Goal: Navigation & Orientation: Find specific page/section

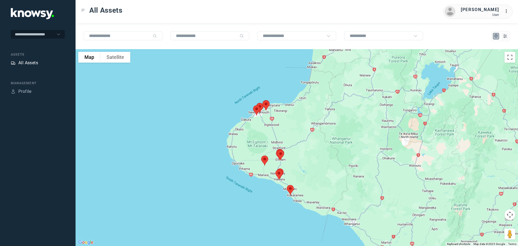
click at [27, 63] on div "All Assets" at bounding box center [28, 63] width 20 height 6
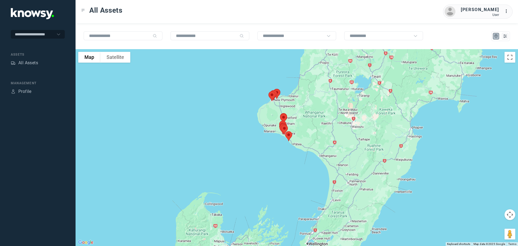
drag, startPoint x: 327, startPoint y: 108, endPoint x: 302, endPoint y: 148, distance: 47.9
click at [304, 148] on div at bounding box center [297, 147] width 443 height 197
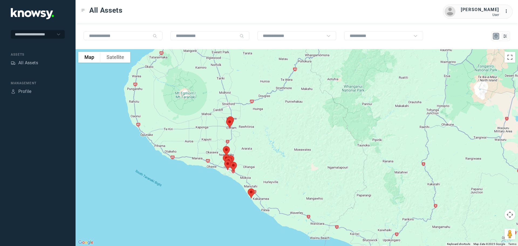
drag, startPoint x: 241, startPoint y: 96, endPoint x: 267, endPoint y: 128, distance: 41.4
click at [267, 122] on div at bounding box center [297, 147] width 443 height 197
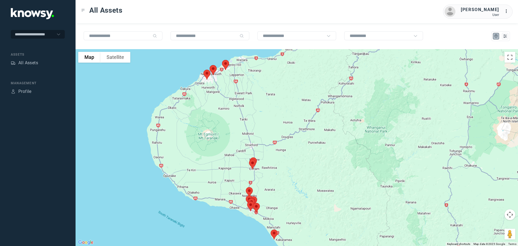
drag, startPoint x: 278, startPoint y: 158, endPoint x: 293, endPoint y: 208, distance: 52.4
click at [293, 208] on div at bounding box center [297, 147] width 443 height 197
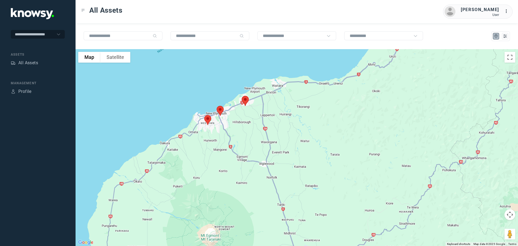
click at [247, 100] on img at bounding box center [245, 101] width 11 height 14
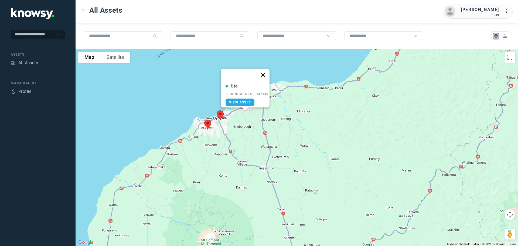
click at [267, 71] on button "Close" at bounding box center [263, 75] width 13 height 13
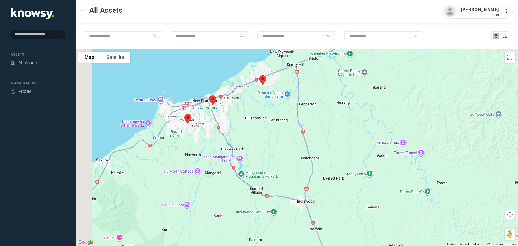
drag, startPoint x: 203, startPoint y: 116, endPoint x: 242, endPoint y: 100, distance: 43.0
click at [242, 100] on div at bounding box center [297, 147] width 443 height 197
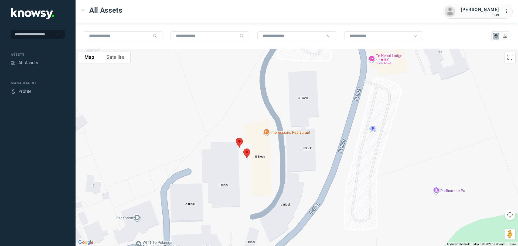
click at [248, 153] on img at bounding box center [246, 153] width 11 height 14
click at [266, 119] on button "Close" at bounding box center [265, 123] width 13 height 13
click at [237, 141] on img at bounding box center [239, 143] width 11 height 14
click at [259, 110] on button "Close" at bounding box center [256, 112] width 13 height 13
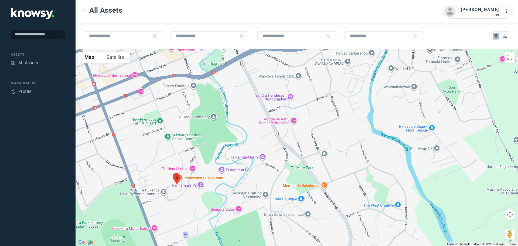
drag, startPoint x: 240, startPoint y: 96, endPoint x: 190, endPoint y: 161, distance: 82.7
click at [190, 160] on div "To navigate, press the arrow keys." at bounding box center [297, 147] width 443 height 197
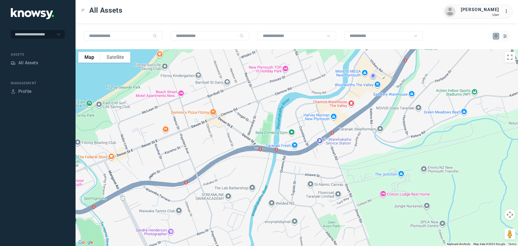
drag, startPoint x: 313, startPoint y: 112, endPoint x: 221, endPoint y: 161, distance: 104.8
click at [221, 161] on div at bounding box center [297, 147] width 443 height 197
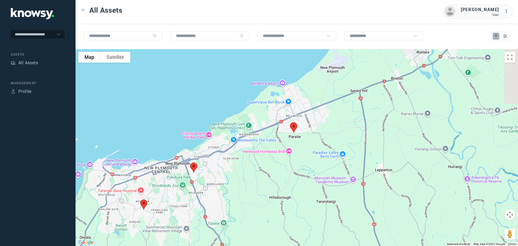
drag, startPoint x: 306, startPoint y: 136, endPoint x: 259, endPoint y: 157, distance: 51.8
click at [259, 157] on div at bounding box center [297, 147] width 443 height 197
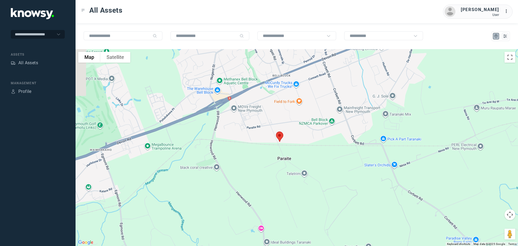
drag, startPoint x: 241, startPoint y: 137, endPoint x: 307, endPoint y: 114, distance: 69.6
click at [307, 114] on div at bounding box center [297, 147] width 443 height 197
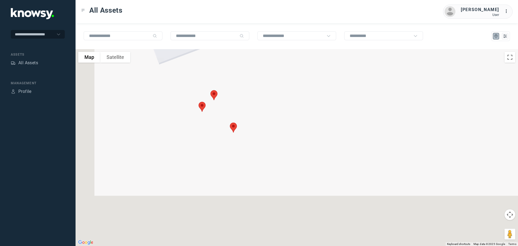
drag, startPoint x: 203, startPoint y: 183, endPoint x: 268, endPoint y: 66, distance: 134.2
click at [268, 66] on div at bounding box center [297, 147] width 443 height 197
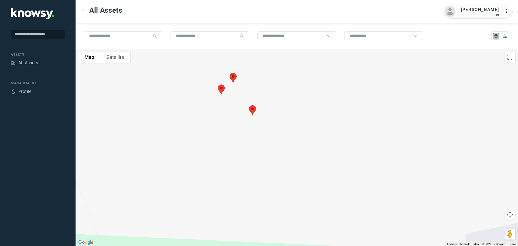
click at [254, 110] on img at bounding box center [252, 110] width 11 height 14
click at [272, 76] on button "Close" at bounding box center [270, 79] width 13 height 13
click at [234, 79] on img at bounding box center [233, 78] width 11 height 14
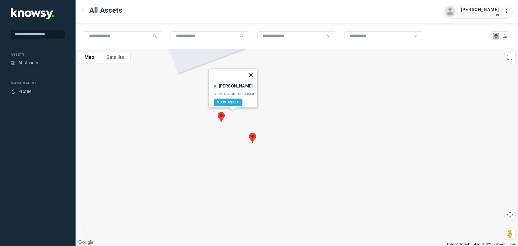
click at [251, 71] on button "Close" at bounding box center [250, 75] width 13 height 13
click at [219, 114] on img at bounding box center [221, 117] width 11 height 14
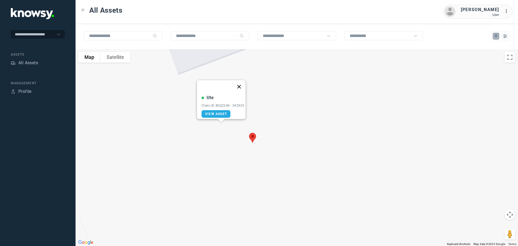
click at [241, 83] on button "Close" at bounding box center [239, 86] width 13 height 13
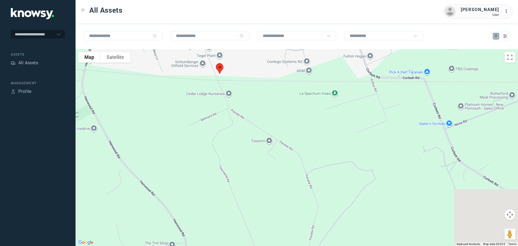
drag, startPoint x: 372, startPoint y: 110, endPoint x: 219, endPoint y: 76, distance: 156.5
click at [210, 73] on div at bounding box center [297, 147] width 443 height 197
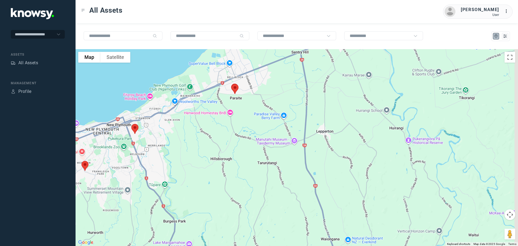
drag, startPoint x: 380, startPoint y: 110, endPoint x: 272, endPoint y: 107, distance: 108.3
click at [272, 107] on div at bounding box center [297, 147] width 443 height 197
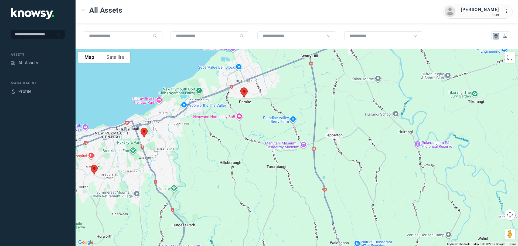
drag, startPoint x: 236, startPoint y: 87, endPoint x: 297, endPoint y: 86, distance: 60.5
click at [297, 86] on div at bounding box center [297, 147] width 443 height 197
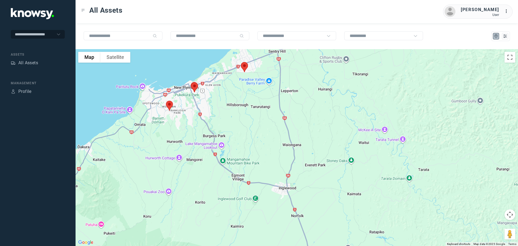
drag, startPoint x: 220, startPoint y: 124, endPoint x: 236, endPoint y: 50, distance: 75.8
click at [236, 50] on div at bounding box center [297, 147] width 443 height 197
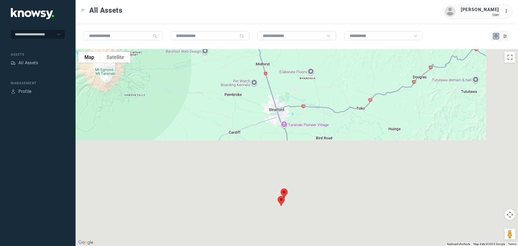
drag, startPoint x: 300, startPoint y: 158, endPoint x: 209, endPoint y: 8, distance: 174.6
click at [209, 8] on div "All Assets [PERSON_NAME] User ... To navigate the map with touch gestures doubl…" at bounding box center [297, 123] width 443 height 246
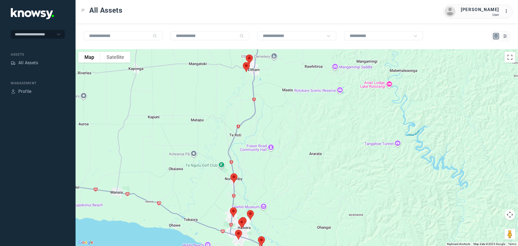
drag, startPoint x: 232, startPoint y: 58, endPoint x: 283, endPoint y: 60, distance: 51.1
click at [283, 59] on div at bounding box center [297, 147] width 443 height 197
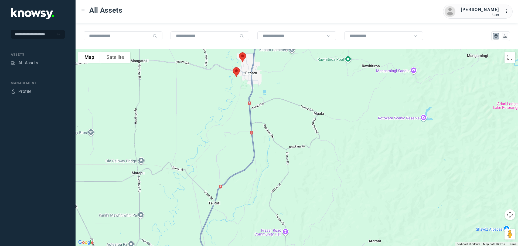
drag, startPoint x: 246, startPoint y: 78, endPoint x: 242, endPoint y: 93, distance: 15.5
click at [243, 94] on div at bounding box center [297, 147] width 443 height 197
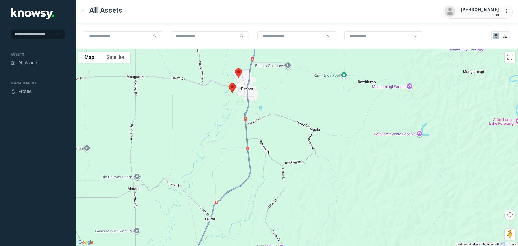
click at [239, 72] on img at bounding box center [238, 73] width 11 height 14
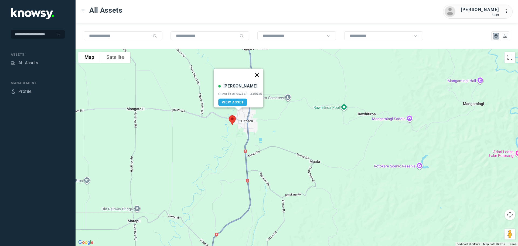
click at [256, 71] on button "Close" at bounding box center [257, 75] width 13 height 13
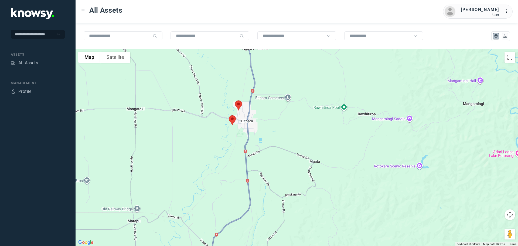
click at [232, 119] on img at bounding box center [232, 120] width 11 height 14
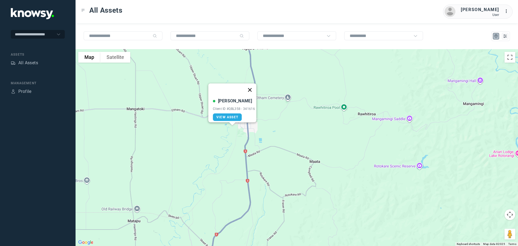
click at [252, 86] on button "Close" at bounding box center [250, 89] width 13 height 13
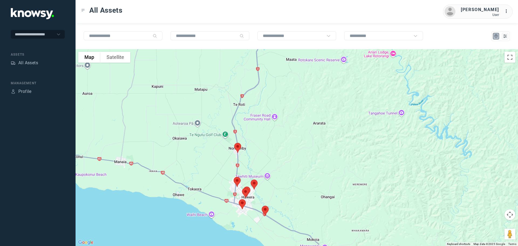
drag, startPoint x: 268, startPoint y: 171, endPoint x: 271, endPoint y: 88, distance: 82.4
click at [271, 88] on div at bounding box center [297, 147] width 443 height 197
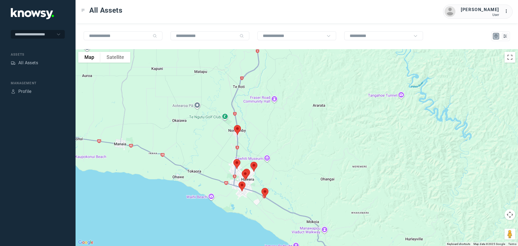
click at [237, 128] on img at bounding box center [237, 130] width 11 height 14
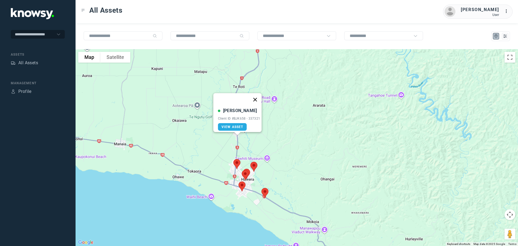
click at [257, 97] on button "Close" at bounding box center [255, 99] width 13 height 13
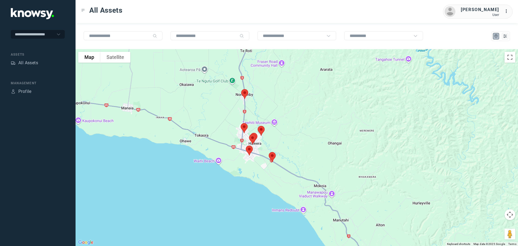
drag, startPoint x: 253, startPoint y: 134, endPoint x: 265, endPoint y: 86, distance: 49.8
click at [265, 86] on div at bounding box center [297, 147] width 443 height 197
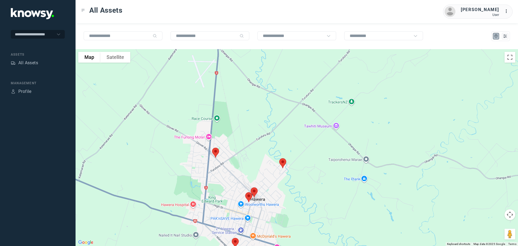
drag, startPoint x: 252, startPoint y: 120, endPoint x: 267, endPoint y: 78, distance: 44.3
click at [267, 78] on div at bounding box center [297, 147] width 443 height 197
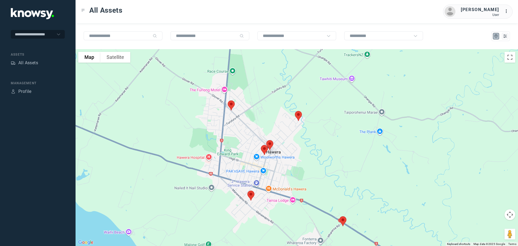
click at [231, 104] on img at bounding box center [231, 105] width 11 height 14
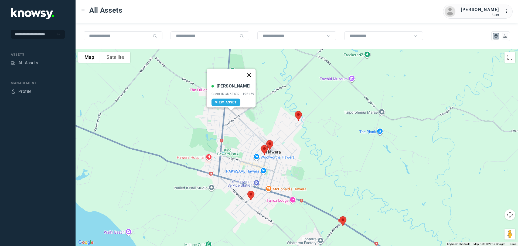
click at [251, 72] on button "Close" at bounding box center [249, 75] width 13 height 13
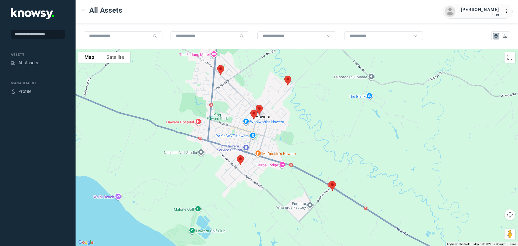
drag, startPoint x: 281, startPoint y: 133, endPoint x: 272, endPoint y: 100, distance: 34.1
click at [272, 100] on div at bounding box center [297, 147] width 443 height 197
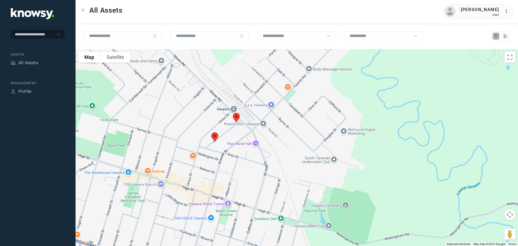
click at [216, 136] on img at bounding box center [214, 137] width 11 height 14
click at [235, 103] on button "Close" at bounding box center [232, 106] width 13 height 13
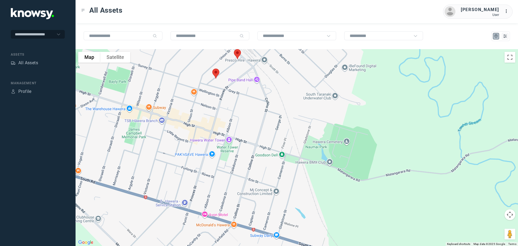
drag, startPoint x: 242, startPoint y: 143, endPoint x: 243, endPoint y: 76, distance: 66.4
click at [243, 76] on div at bounding box center [297, 147] width 443 height 197
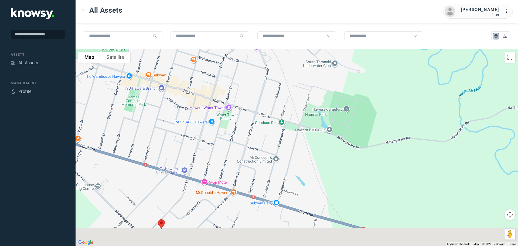
drag, startPoint x: 252, startPoint y: 128, endPoint x: 251, endPoint y: 61, distance: 67.5
click at [251, 61] on div at bounding box center [297, 147] width 443 height 197
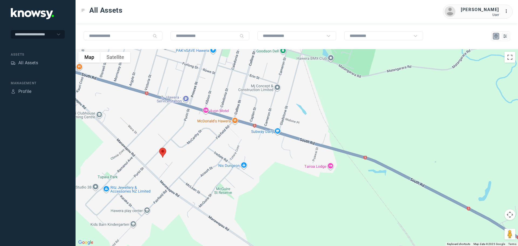
drag, startPoint x: 233, startPoint y: 118, endPoint x: 248, endPoint y: 73, distance: 47.5
click at [248, 73] on div at bounding box center [297, 147] width 443 height 197
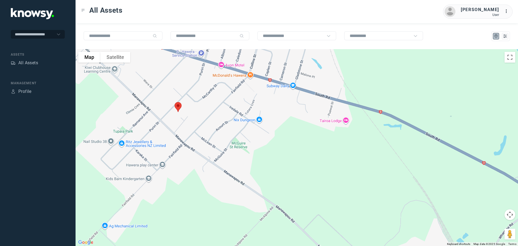
click at [180, 108] on img at bounding box center [178, 107] width 11 height 14
click at [197, 74] on button "Close" at bounding box center [195, 76] width 13 height 13
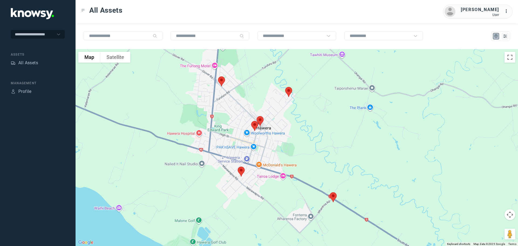
drag, startPoint x: 307, startPoint y: 119, endPoint x: 284, endPoint y: 163, distance: 49.9
click at [284, 163] on div at bounding box center [297, 147] width 443 height 197
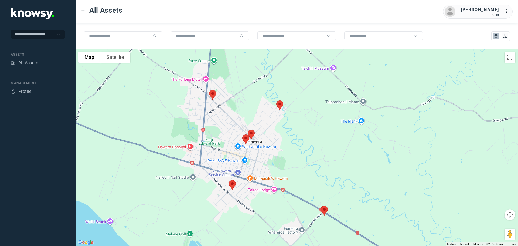
click at [326, 209] on img at bounding box center [324, 211] width 11 height 14
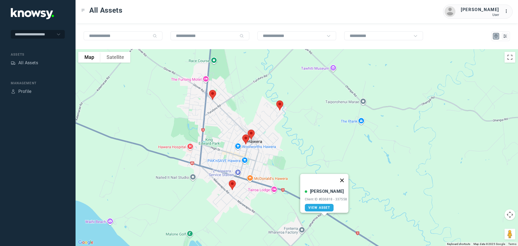
click at [345, 177] on button "Close" at bounding box center [342, 180] width 13 height 13
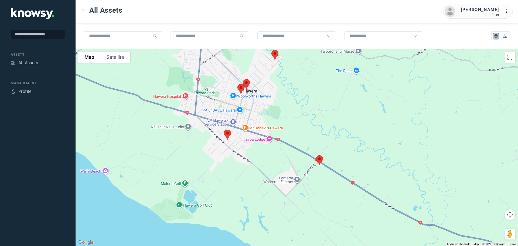
drag, startPoint x: 334, startPoint y: 197, endPoint x: 330, endPoint y: 158, distance: 39.3
click at [331, 158] on div at bounding box center [297, 147] width 443 height 197
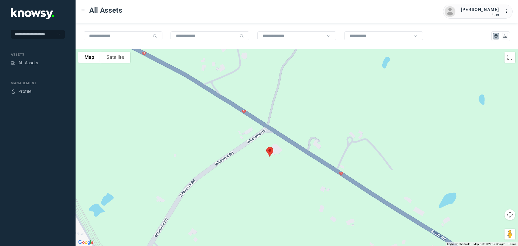
click at [270, 150] on img at bounding box center [269, 152] width 11 height 14
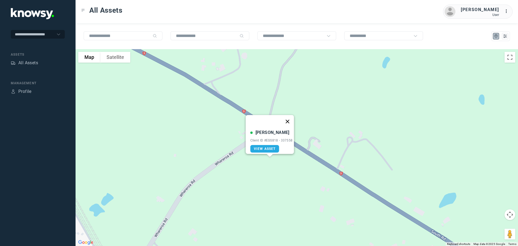
click at [289, 118] on button "Close" at bounding box center [287, 121] width 13 height 13
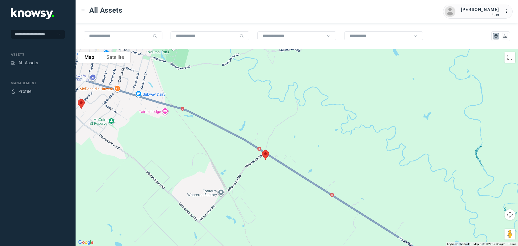
drag, startPoint x: 243, startPoint y: 114, endPoint x: 254, endPoint y: 182, distance: 69.7
click at [254, 185] on div "To navigate, press the arrow keys." at bounding box center [297, 147] width 443 height 197
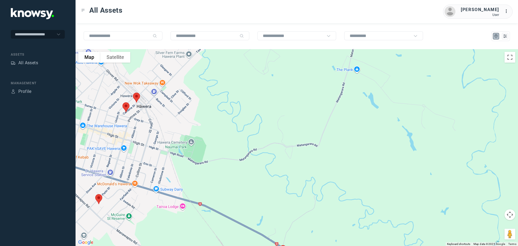
click at [252, 168] on div at bounding box center [297, 147] width 443 height 197
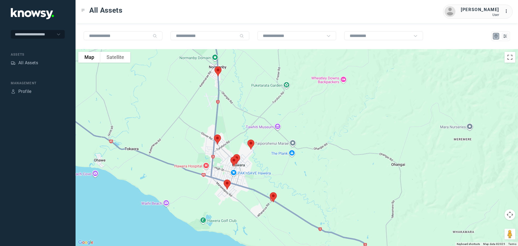
drag, startPoint x: 254, startPoint y: 78, endPoint x: 264, endPoint y: 117, distance: 40.2
click at [264, 116] on div at bounding box center [297, 147] width 443 height 197
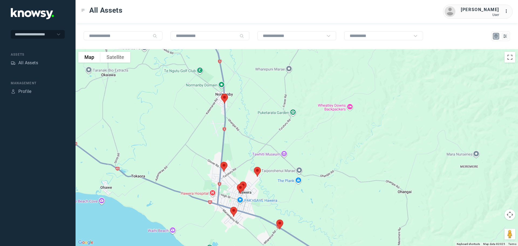
drag, startPoint x: 254, startPoint y: 92, endPoint x: 272, endPoint y: 130, distance: 42.3
click at [272, 130] on div at bounding box center [297, 147] width 443 height 197
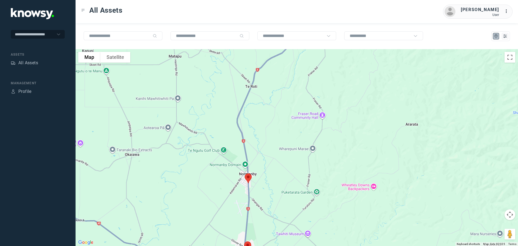
drag, startPoint x: 265, startPoint y: 107, endPoint x: 265, endPoint y: 142, distance: 35.1
click at [266, 146] on div at bounding box center [297, 147] width 443 height 197
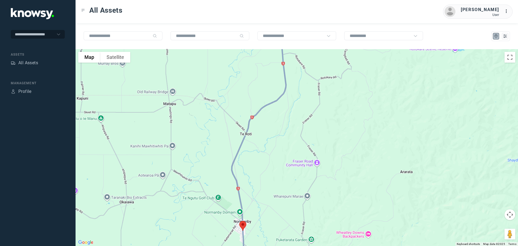
drag, startPoint x: 258, startPoint y: 159, endPoint x: 252, endPoint y: 160, distance: 5.8
click at [255, 163] on div at bounding box center [297, 147] width 443 height 197
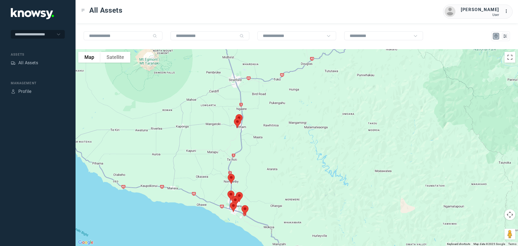
drag, startPoint x: 195, startPoint y: 86, endPoint x: 209, endPoint y: 133, distance: 48.5
click at [209, 135] on div at bounding box center [297, 147] width 443 height 197
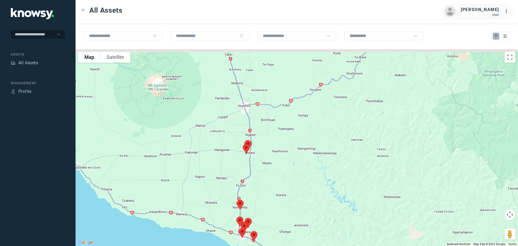
drag, startPoint x: 207, startPoint y: 106, endPoint x: 219, endPoint y: 155, distance: 50.9
click at [219, 155] on div at bounding box center [297, 147] width 443 height 197
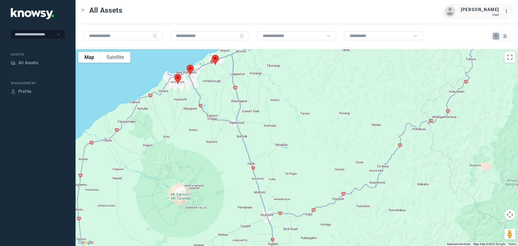
click at [220, 145] on div at bounding box center [297, 147] width 443 height 197
